Goal: Task Accomplishment & Management: Manage account settings

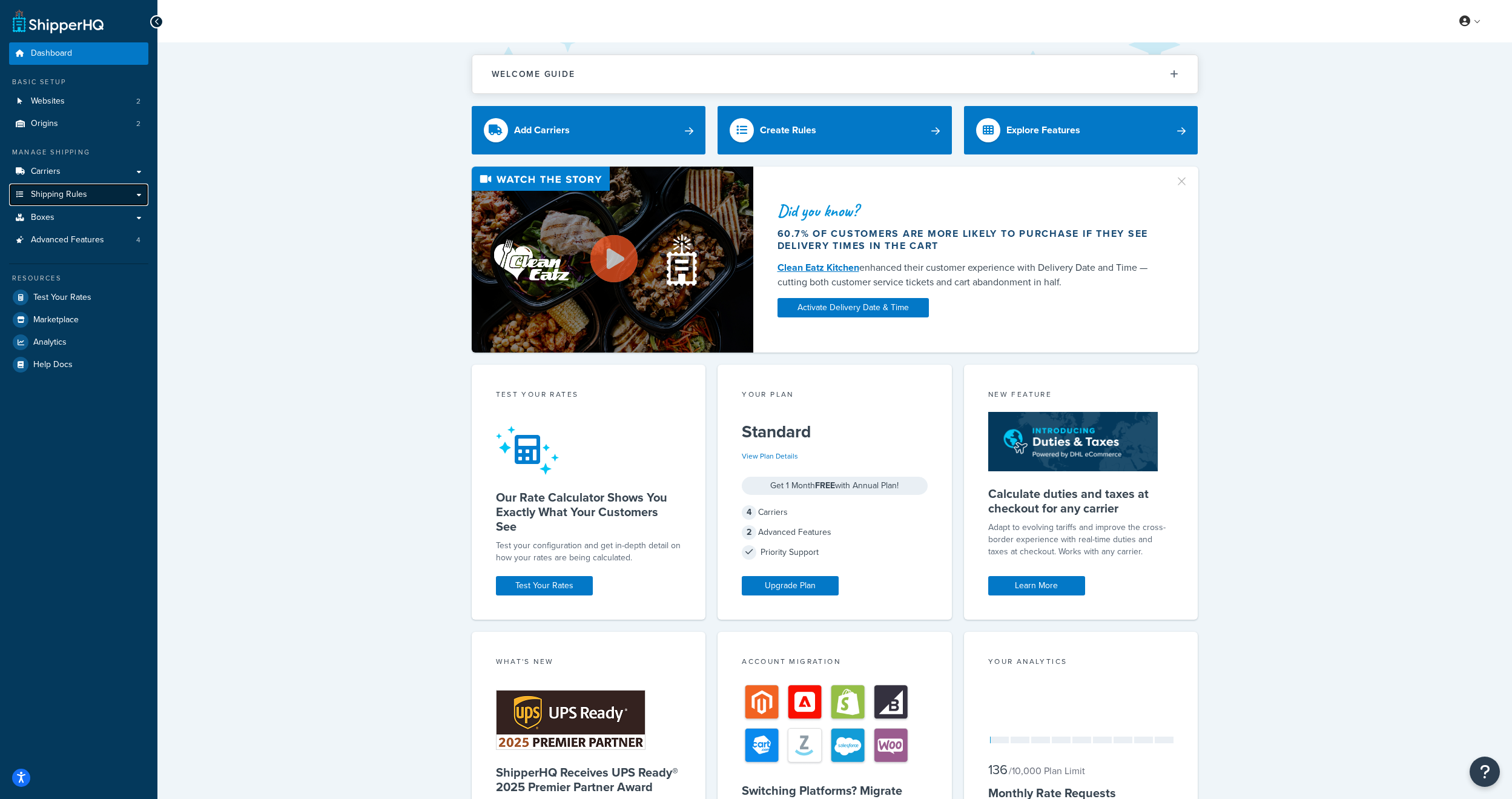
click at [75, 188] on link "Shipping Rules" at bounding box center [78, 195] width 139 height 23
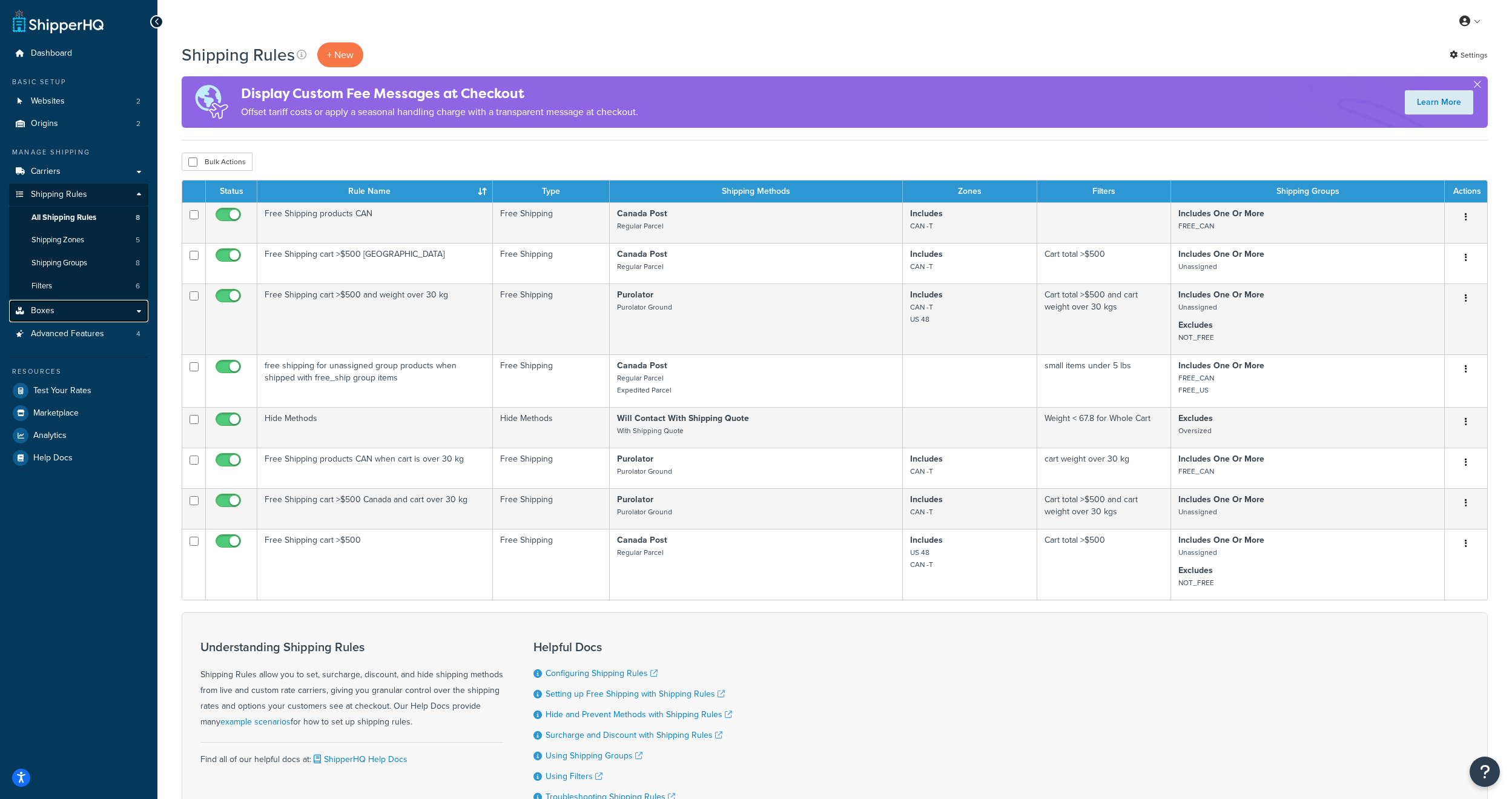
click at [84, 314] on link "Boxes" at bounding box center [78, 311] width 139 height 23
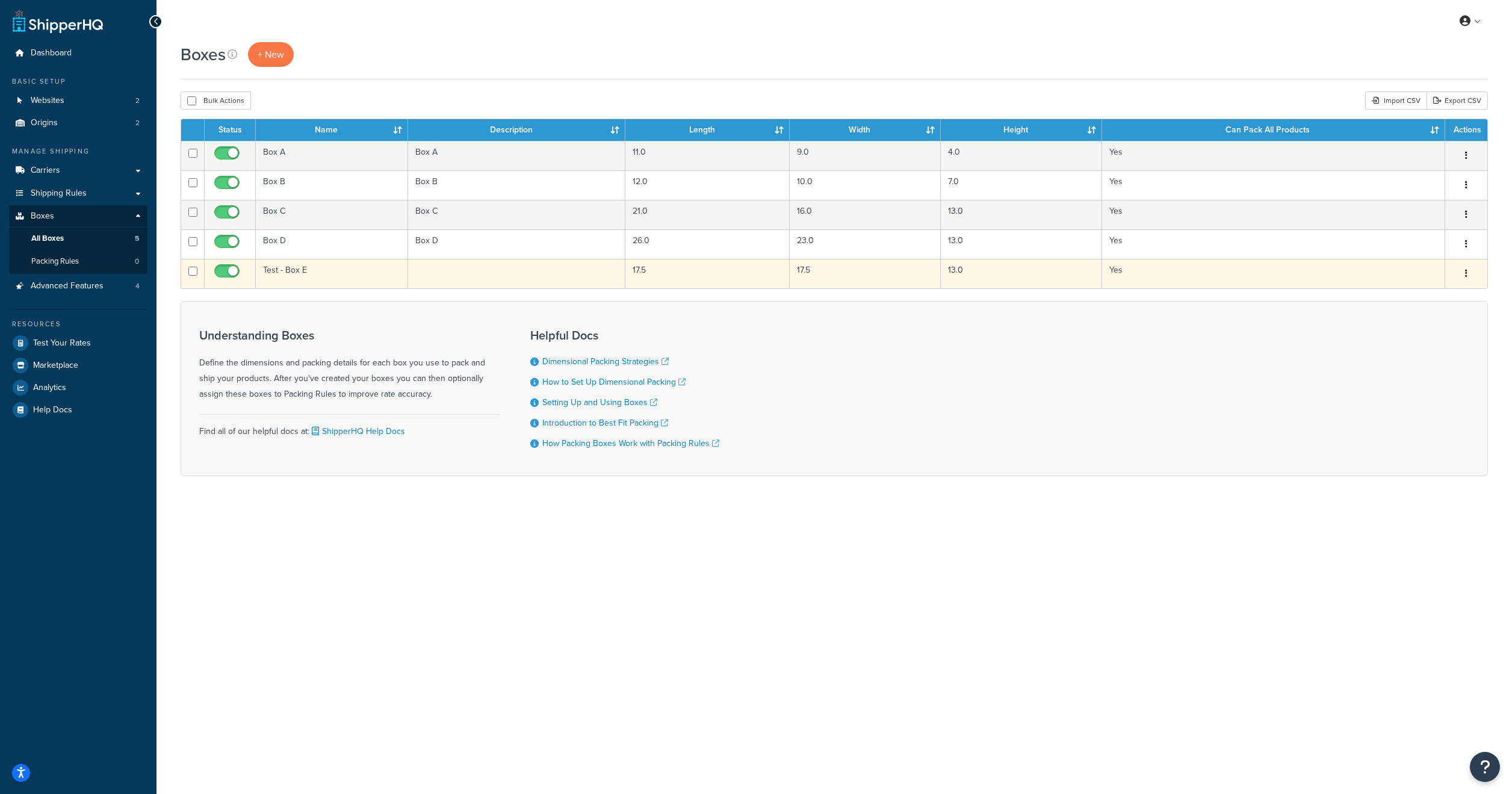
click at [1468, 272] on button "button" at bounding box center [1466, 274] width 17 height 19
click at [1423, 298] on link "Edit" at bounding box center [1427, 296] width 95 height 24
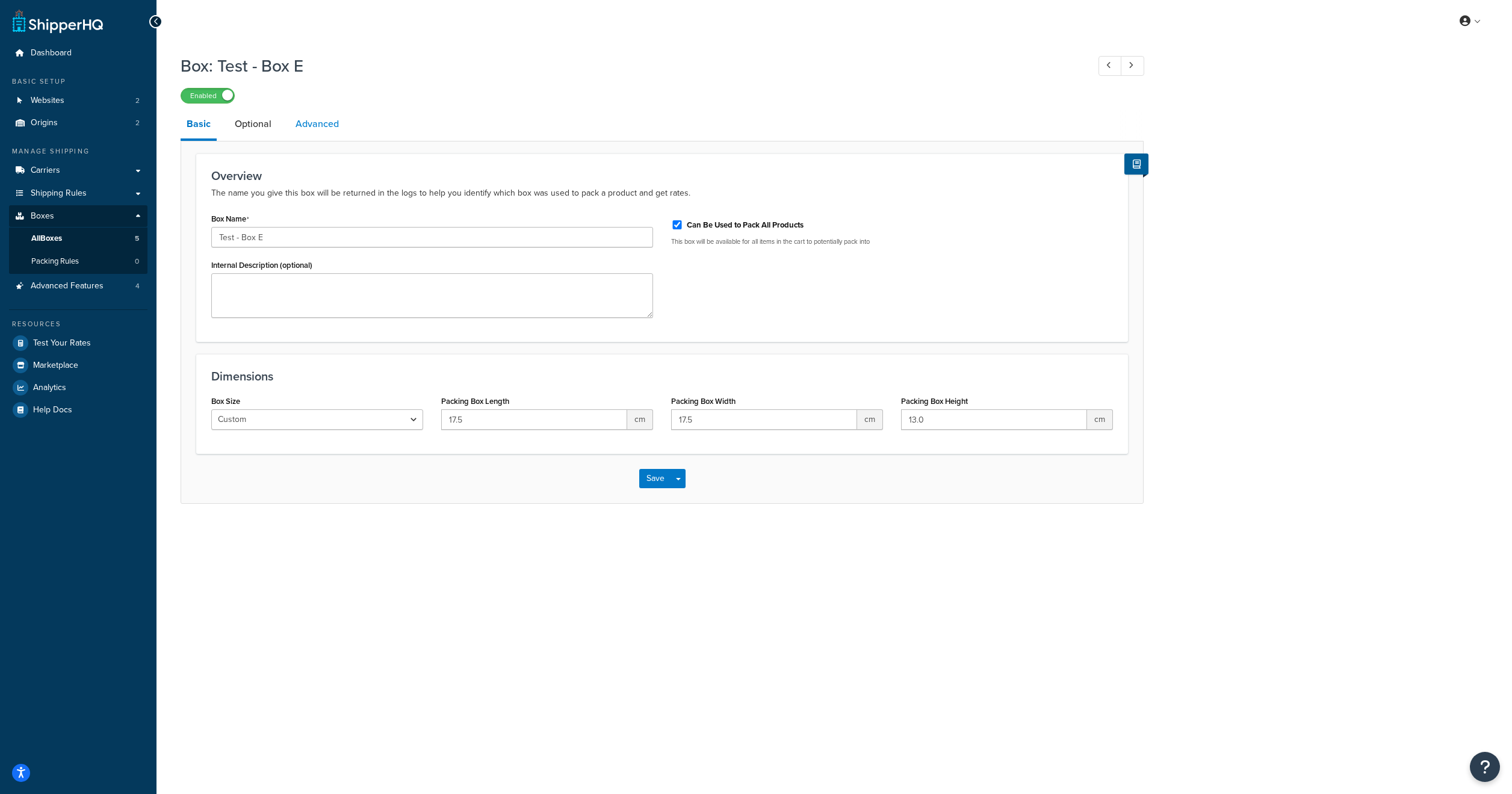
click at [307, 128] on link "Advanced" at bounding box center [317, 124] width 56 height 29
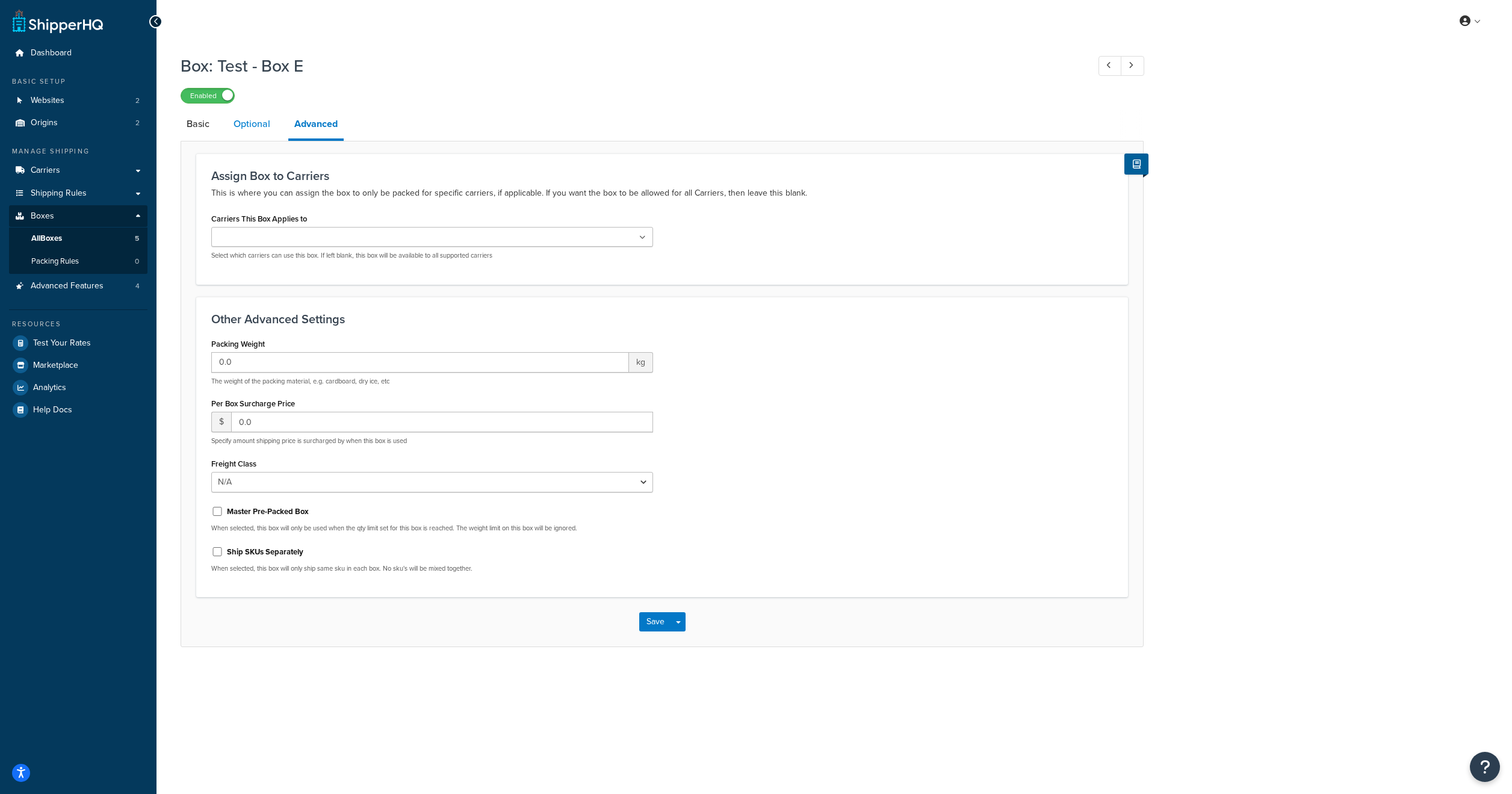
click at [240, 126] on link "Optional" at bounding box center [252, 124] width 49 height 29
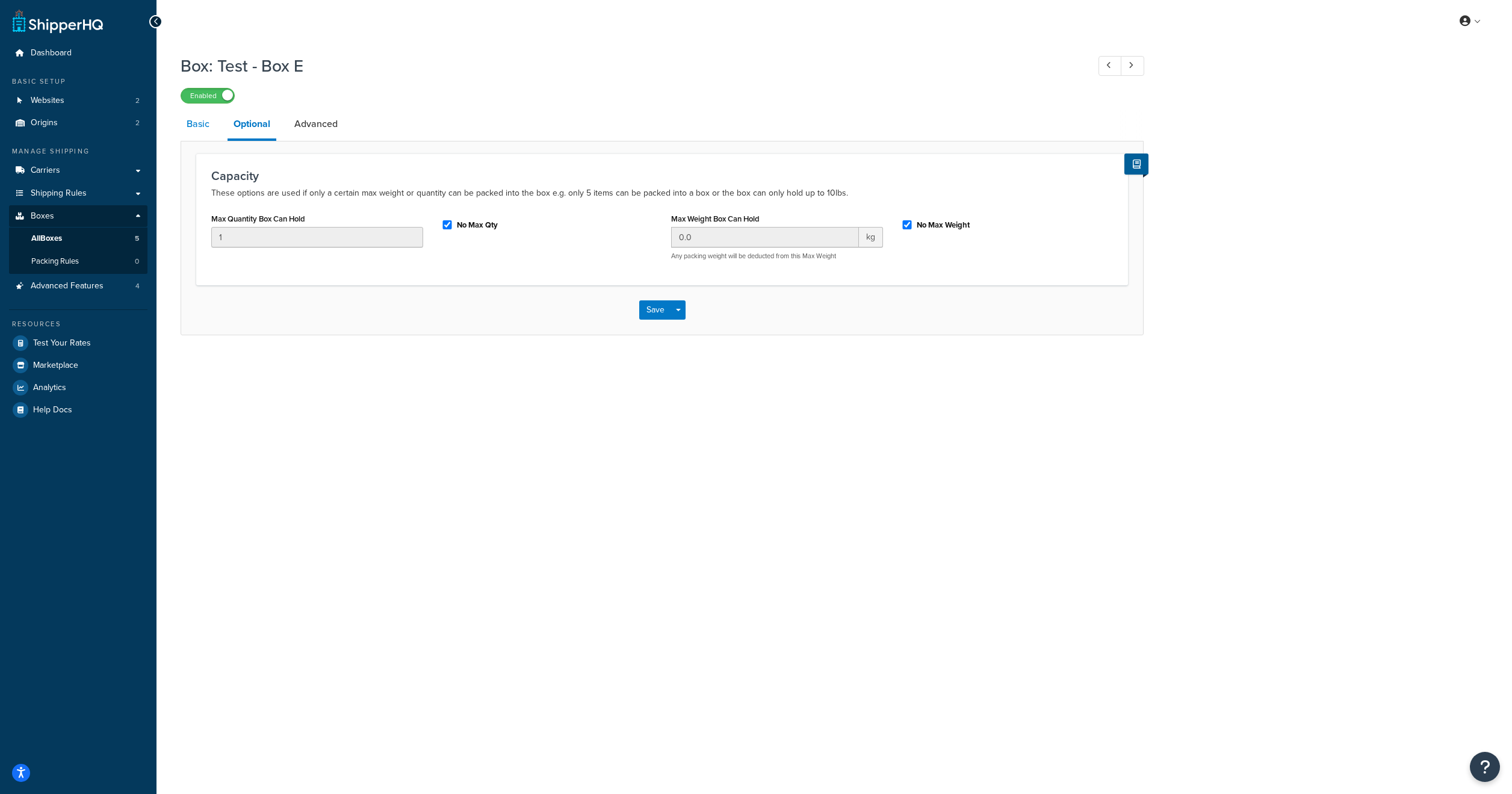
click at [210, 127] on link "Basic" at bounding box center [198, 124] width 35 height 29
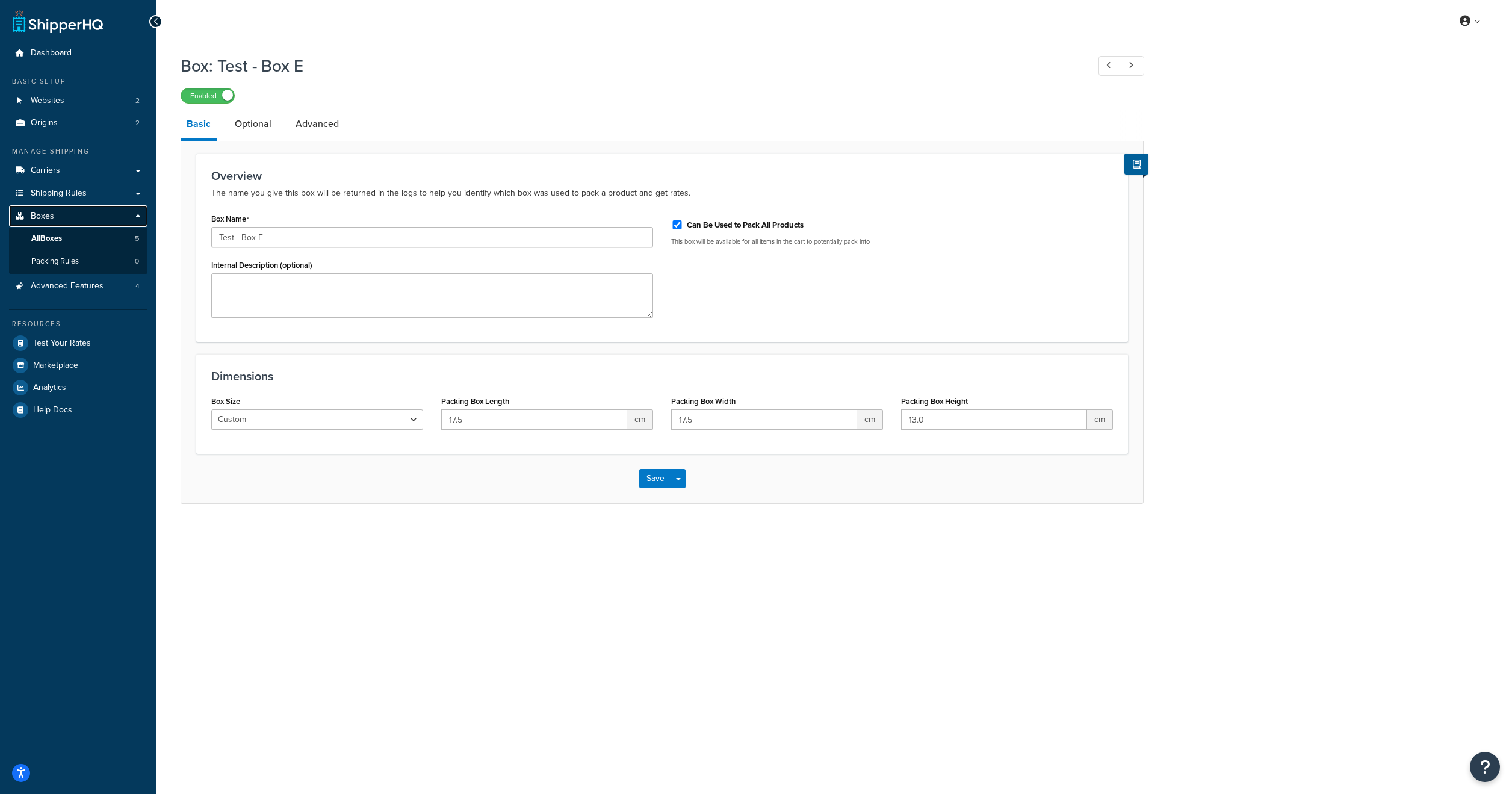
click at [74, 214] on link "Boxes" at bounding box center [78, 216] width 138 height 22
